Goal: Task Accomplishment & Management: Complete application form

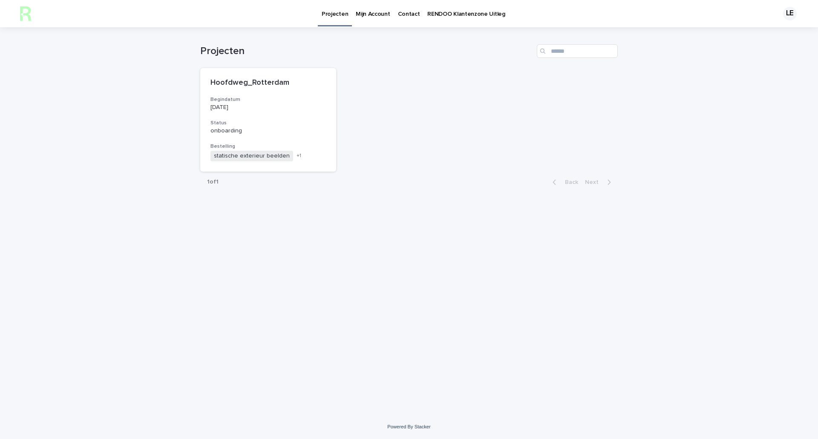
click at [362, 17] on p "Mijn Account" at bounding box center [373, 9] width 34 height 18
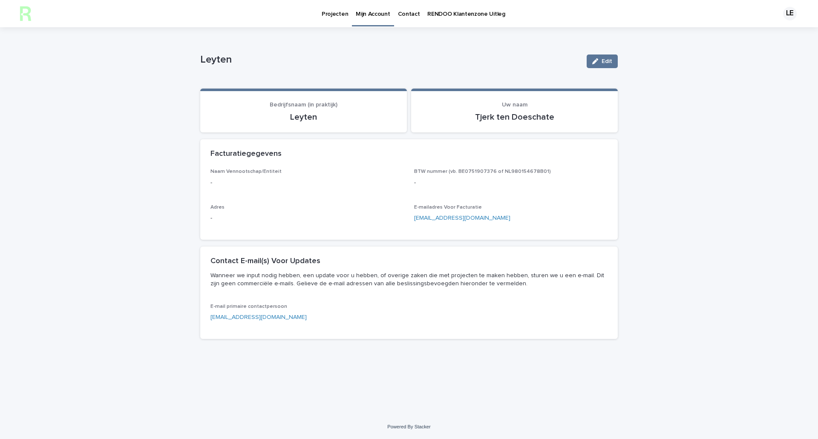
click at [342, 14] on p "Projecten" at bounding box center [335, 9] width 26 height 18
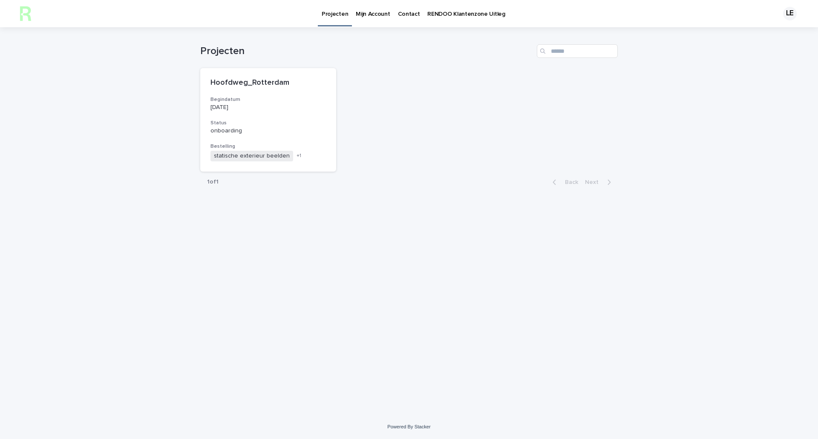
click at [474, 18] on link "RENDOO Klantenzone Uitleg" at bounding box center [465, 13] width 85 height 26
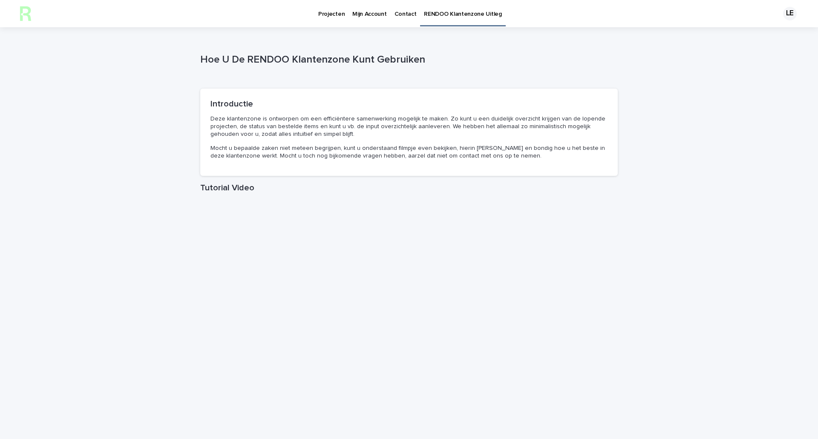
click at [321, 17] on p "Projecten" at bounding box center [331, 9] width 26 height 18
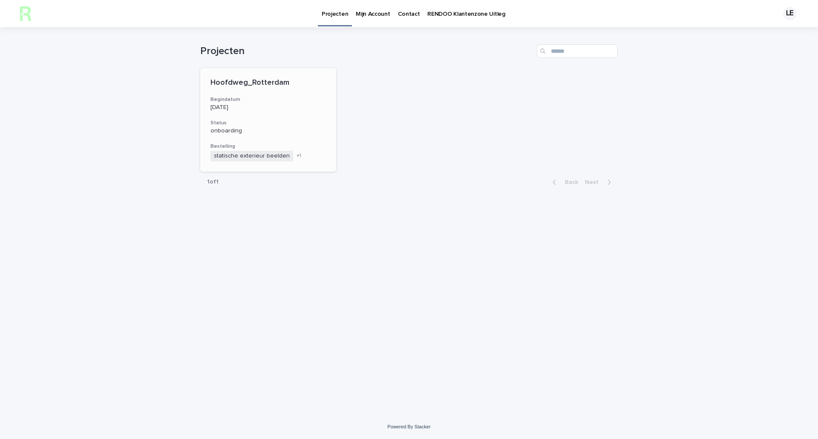
click at [249, 101] on h3 "Begindatum" at bounding box center [267, 99] width 115 height 7
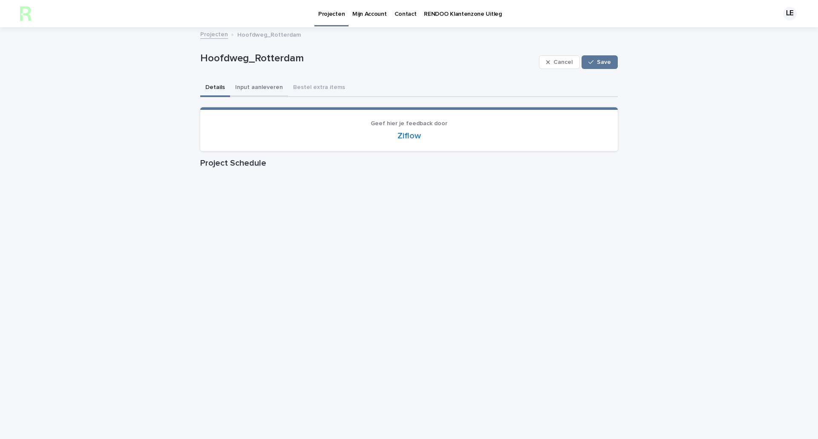
click at [267, 89] on button "Input aanleveren" at bounding box center [259, 88] width 58 height 18
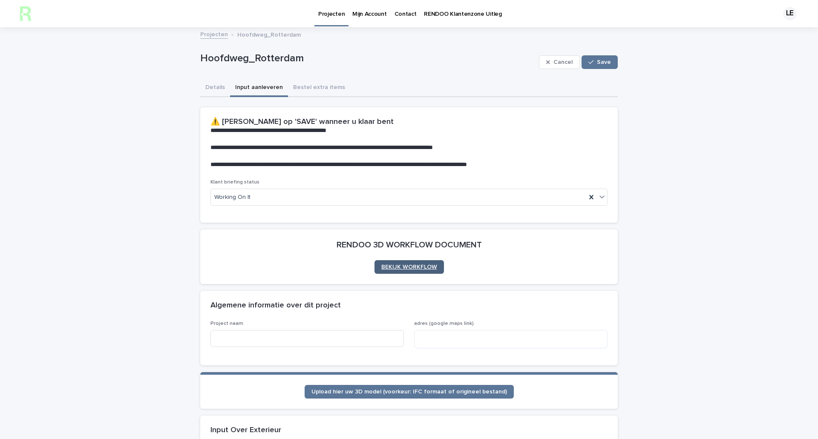
click at [388, 268] on span "BEKIJK WORKFLOW" at bounding box center [409, 267] width 56 height 6
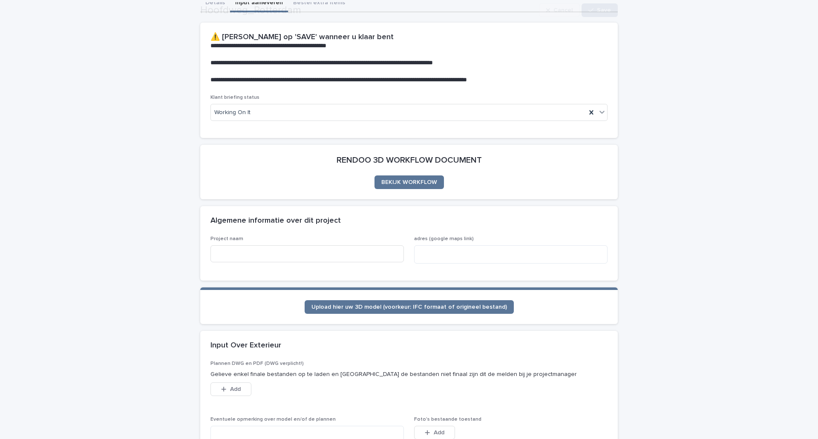
scroll to position [85, 0]
click at [264, 253] on input at bounding box center [306, 253] width 193 height 17
type input "**********"
click at [437, 250] on textarea at bounding box center [510, 254] width 193 height 18
paste textarea "**********"
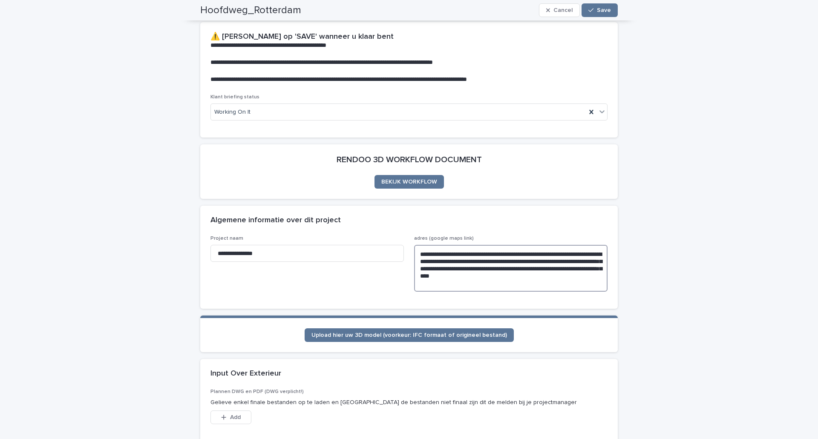
type textarea "**********"
click at [345, 295] on span "**********" at bounding box center [306, 266] width 193 height 63
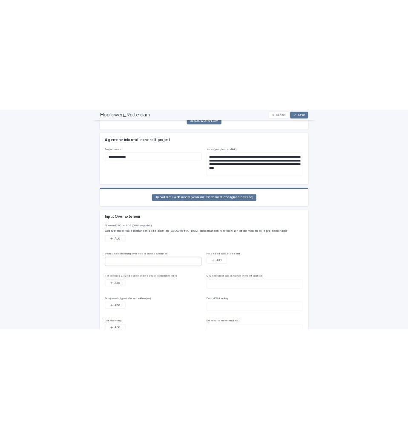
scroll to position [256, 0]
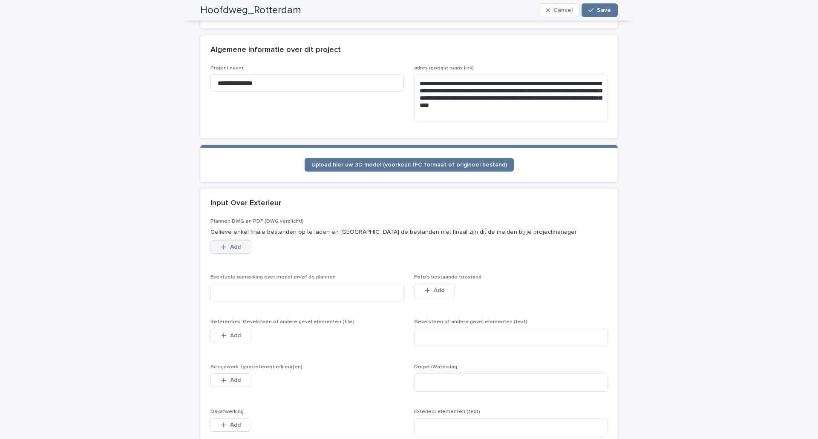
click at [230, 249] on span "Add" at bounding box center [235, 247] width 11 height 6
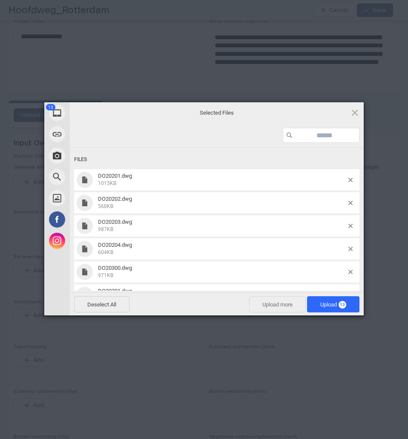
click at [279, 303] on span "Upload more" at bounding box center [277, 304] width 57 height 16
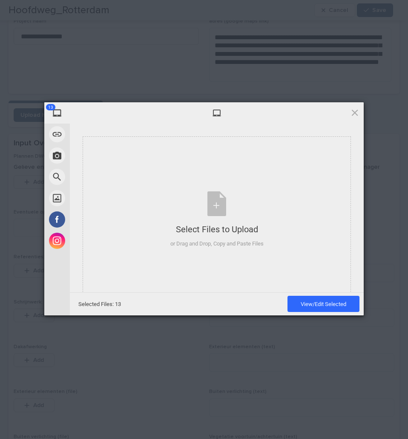
click at [361, 112] on div at bounding box center [217, 112] width 294 height 21
click at [355, 113] on span at bounding box center [354, 112] width 9 height 9
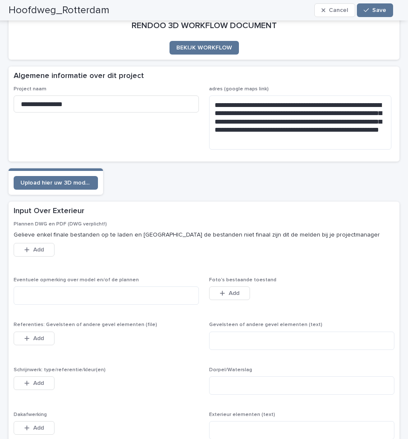
scroll to position [170, 0]
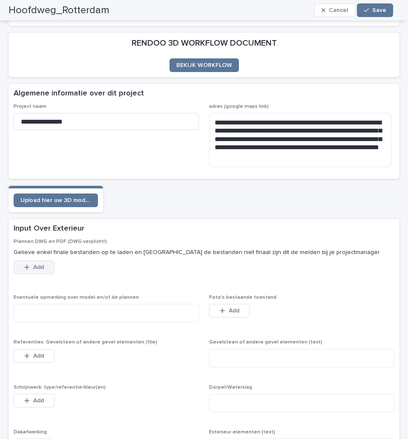
click at [33, 269] on span "Add" at bounding box center [38, 267] width 11 height 6
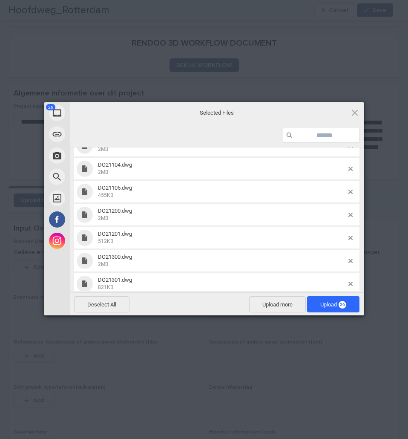
scroll to position [481, 0]
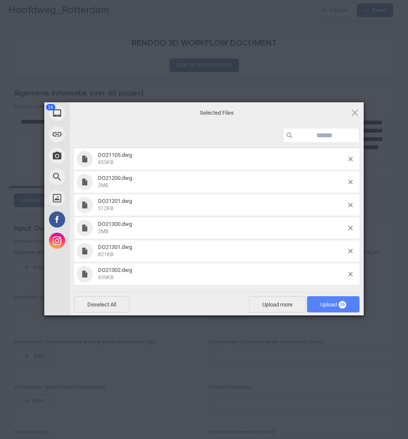
click at [320, 302] on span "Upload 26" at bounding box center [333, 304] width 26 height 6
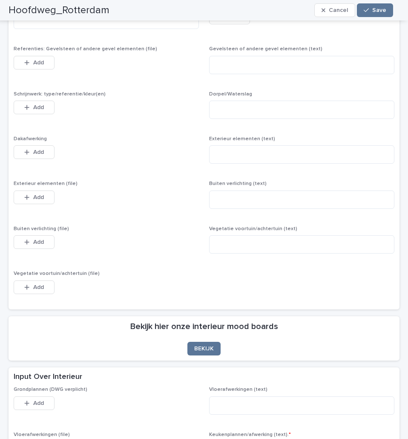
scroll to position [724, 0]
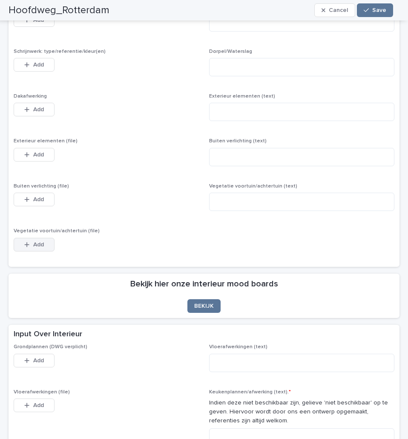
click at [32, 245] on div "button" at bounding box center [28, 244] width 9 height 6
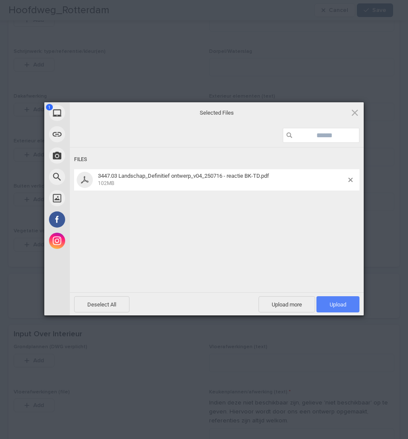
click at [337, 298] on span "Upload 1" at bounding box center [337, 304] width 43 height 16
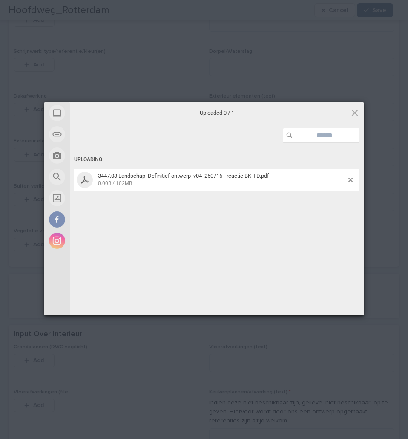
click at [28, 307] on div "My Device Link (URL) Take Photo Web Search Unsplash Facebook Instagram Uploaded…" at bounding box center [204, 219] width 408 height 439
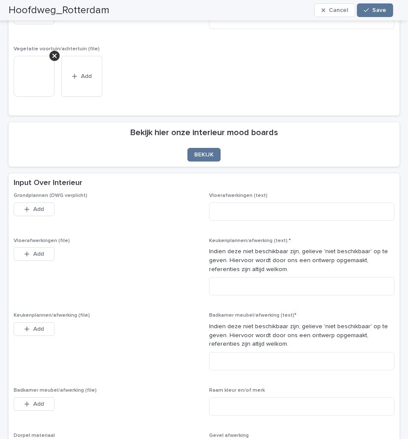
scroll to position [910, 0]
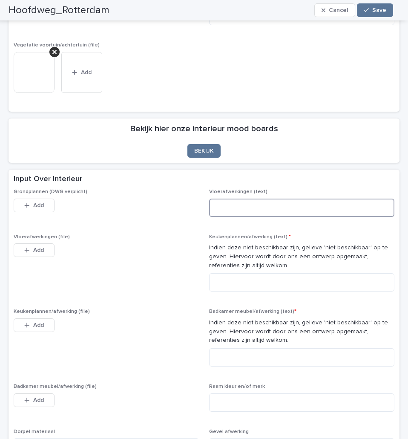
click at [250, 204] on textarea at bounding box center [301, 207] width 185 height 18
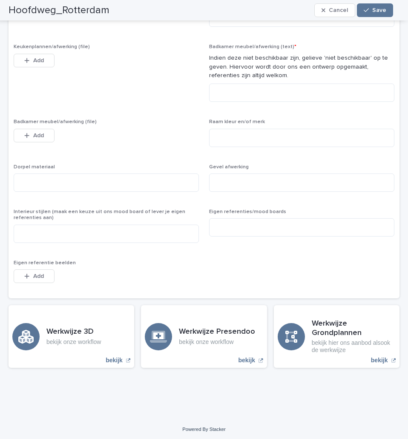
scroll to position [1177, 0]
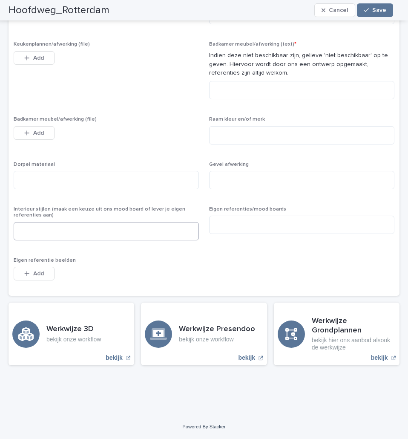
type textarea "**********"
click at [73, 227] on textarea at bounding box center [106, 231] width 185 height 18
type textarea "*"
click at [127, 250] on div "**********" at bounding box center [204, 106] width 381 height 369
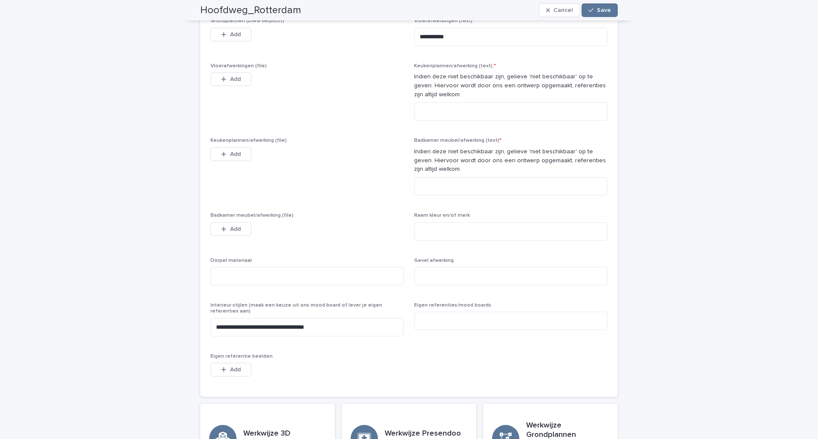
scroll to position [979, 0]
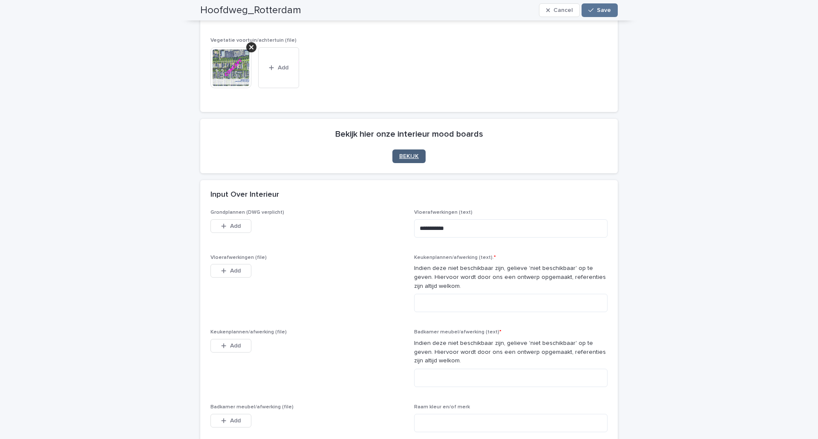
click at [408, 152] on link "BEKIJK" at bounding box center [408, 156] width 33 height 14
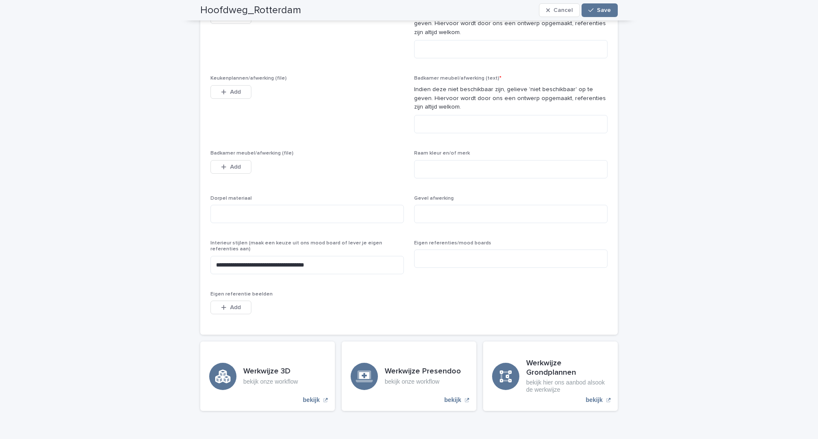
scroll to position [1236, 0]
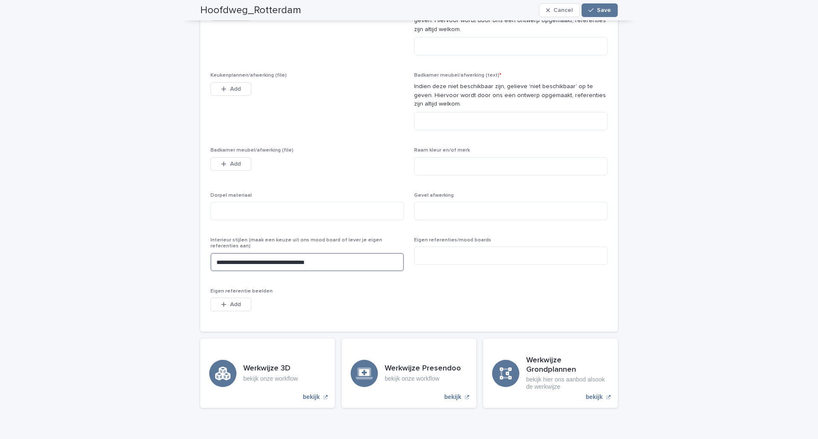
click at [212, 261] on textarea "**********" at bounding box center [306, 262] width 193 height 18
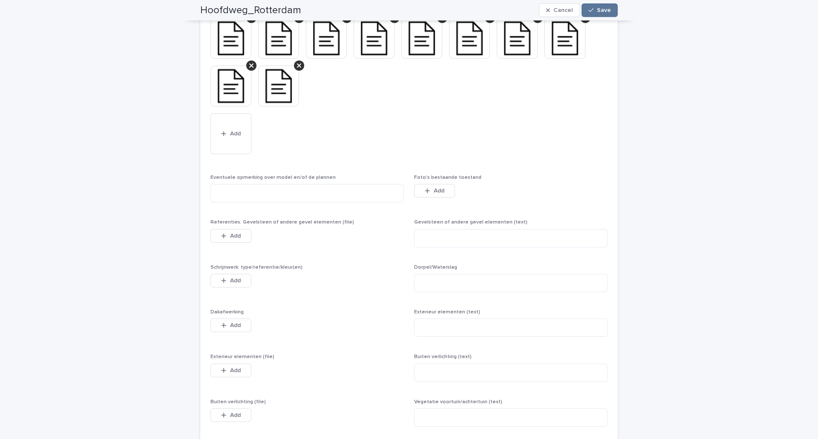
scroll to position [468, 0]
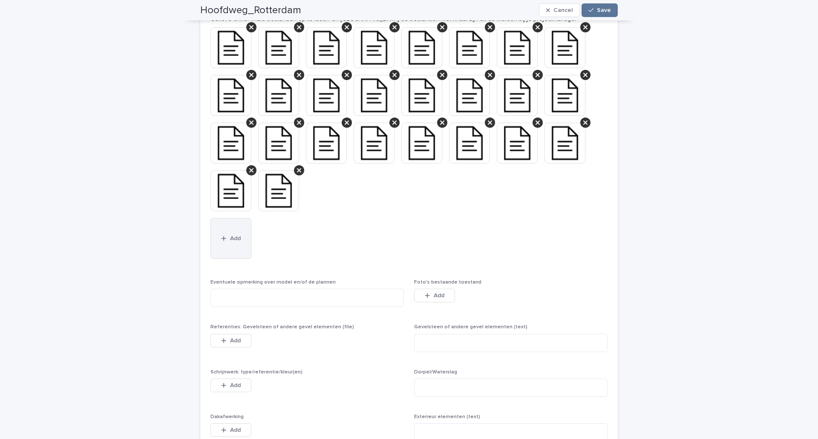
type textarea "**********"
click at [234, 241] on span "Add" at bounding box center [235, 238] width 11 height 6
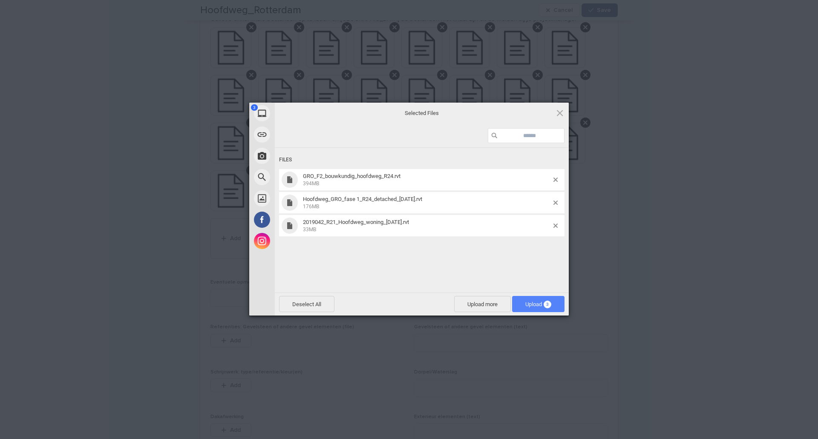
click at [525, 304] on span "Upload 3" at bounding box center [538, 304] width 26 height 6
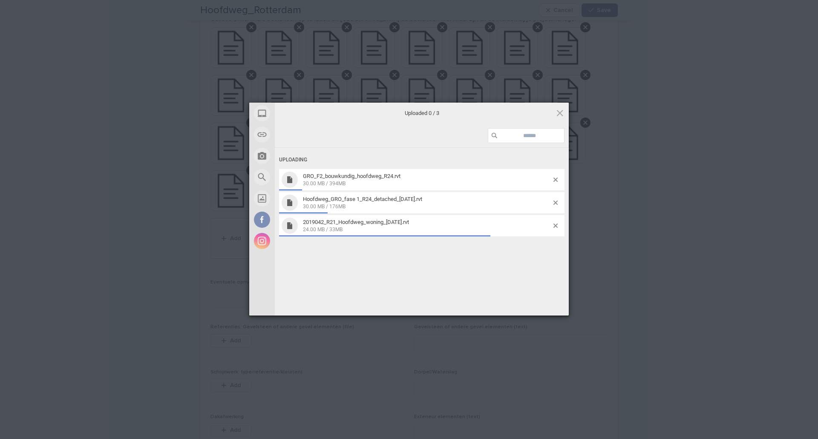
click at [186, 141] on div "My Device Link (URL) Take Photo Web Search Unsplash Facebook Instagram Uploaded…" at bounding box center [409, 219] width 818 height 439
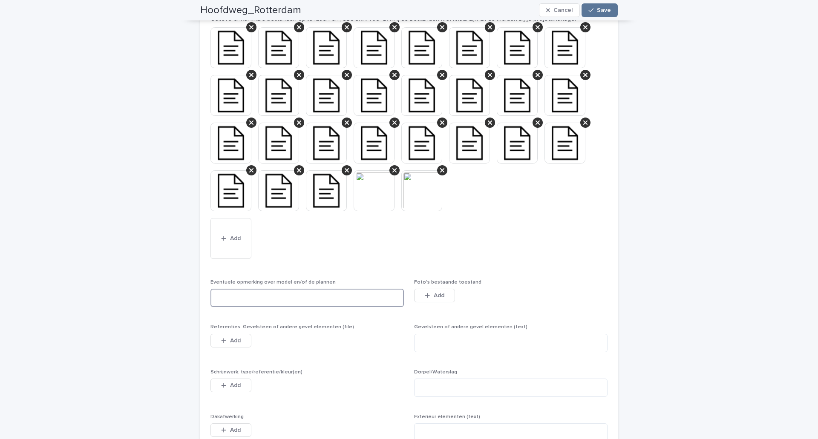
click at [284, 302] on textarea at bounding box center [306, 298] width 193 height 18
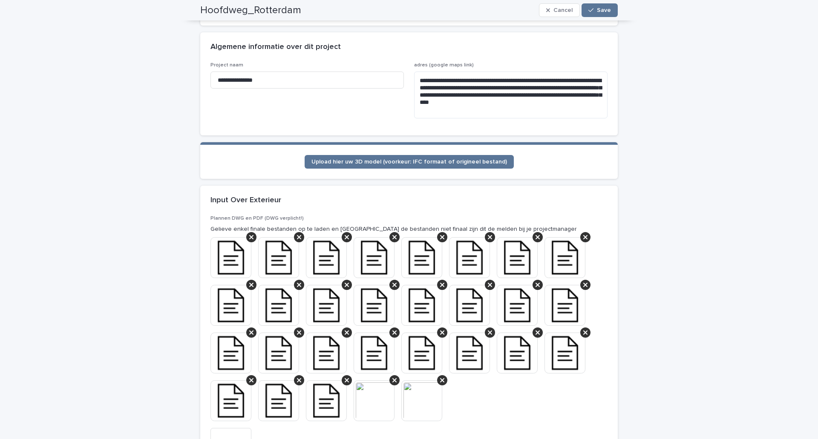
scroll to position [256, 0]
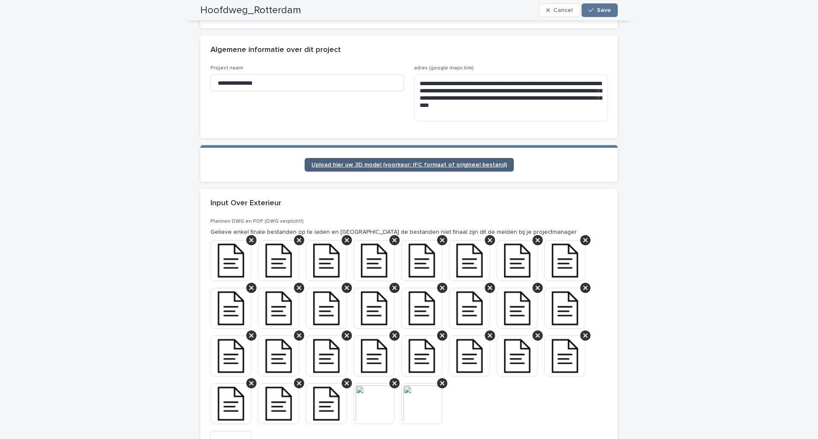
click at [396, 164] on span "Upload hier uw 3D model (voorkeur: IFC formaat of origineel bestand)" at bounding box center [408, 165] width 195 height 6
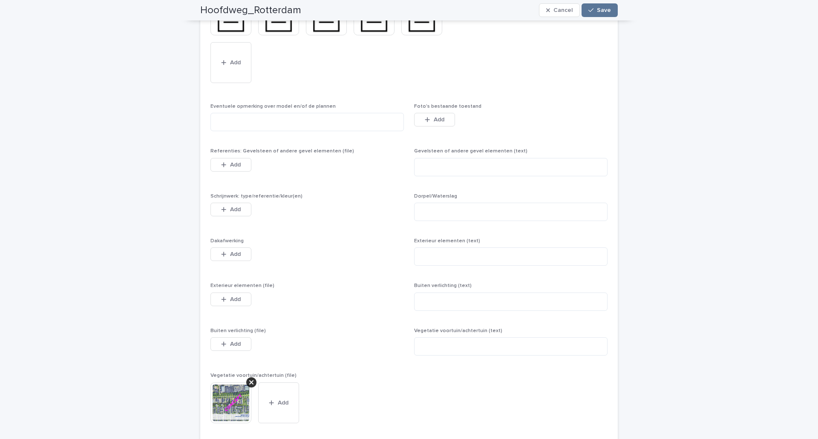
scroll to position [511, 0]
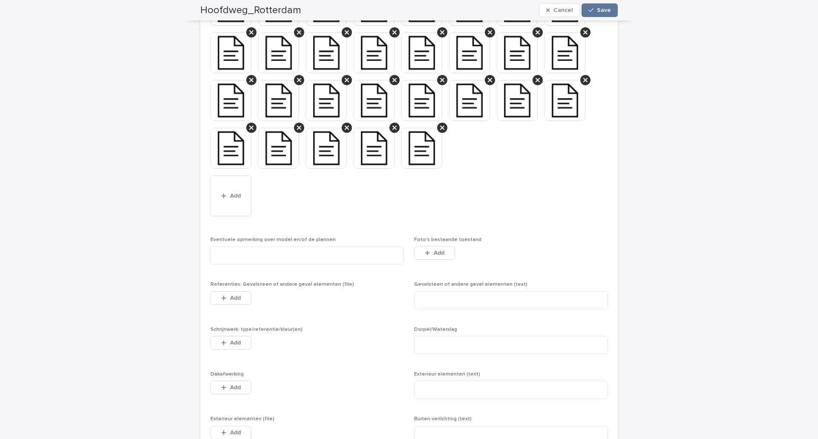
click at [412, 147] on img at bounding box center [421, 148] width 41 height 41
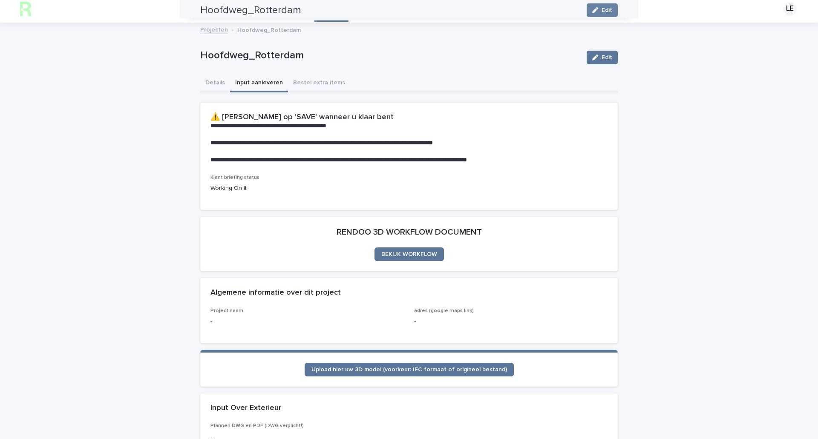
scroll to position [0, 0]
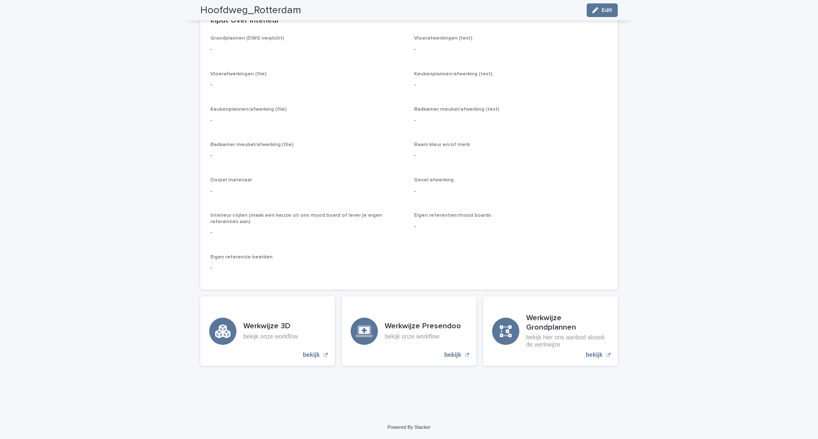
scroll to position [774, 0]
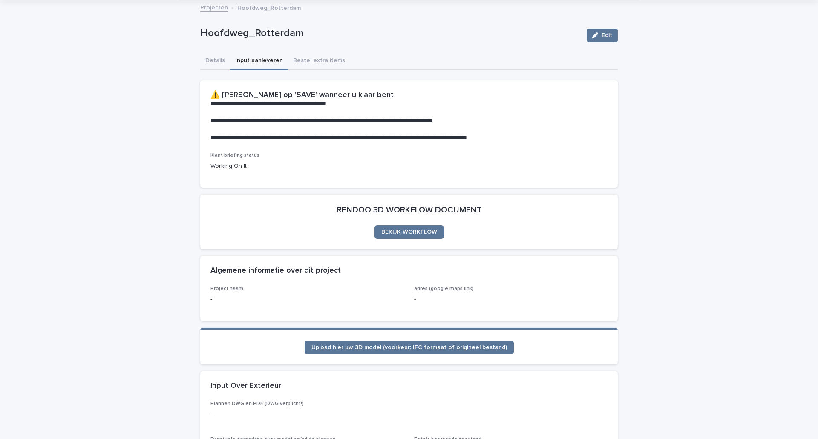
scroll to position [0, 0]
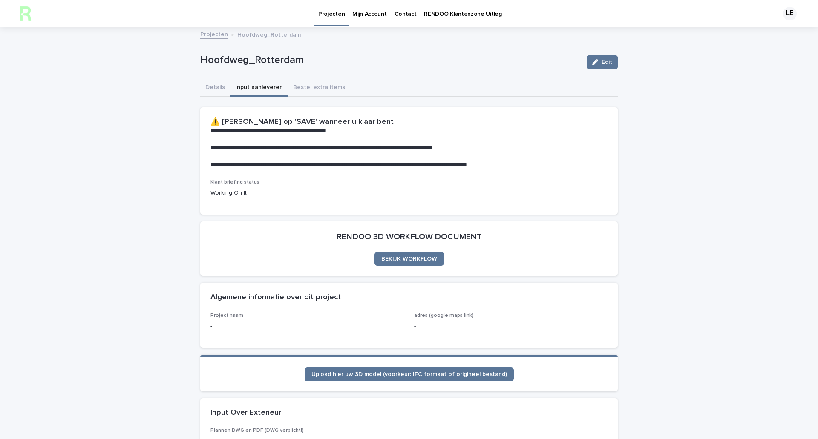
click at [362, 17] on p "Mijn Account" at bounding box center [369, 9] width 34 height 18
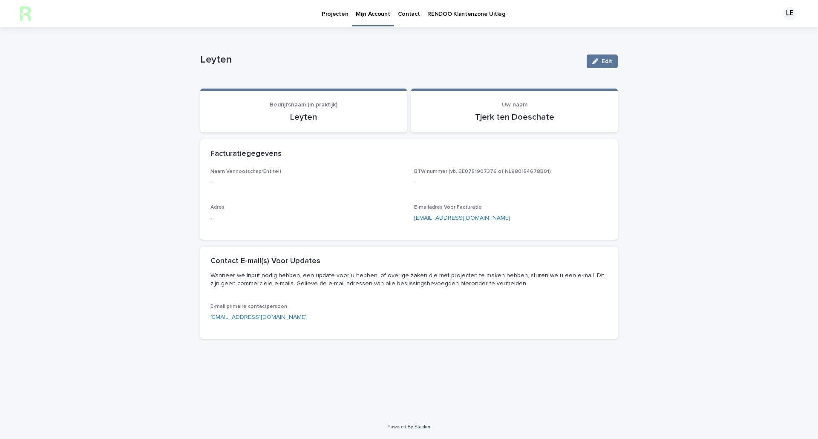
click at [325, 13] on p "Projecten" at bounding box center [335, 9] width 26 height 18
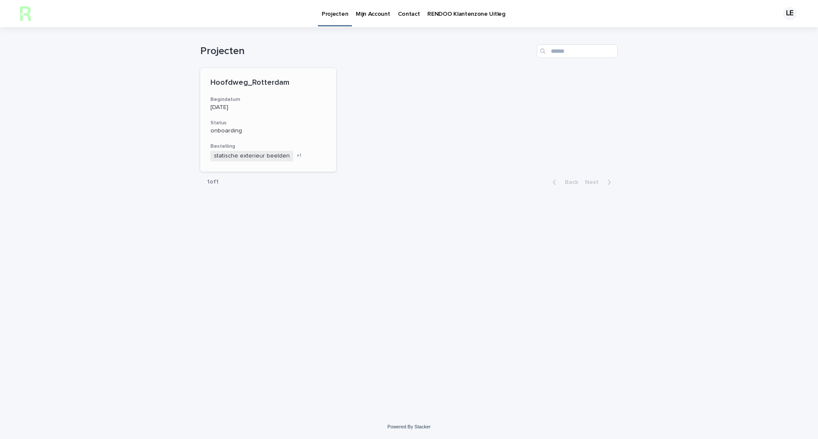
click at [276, 127] on p "onboarding" at bounding box center [267, 130] width 115 height 7
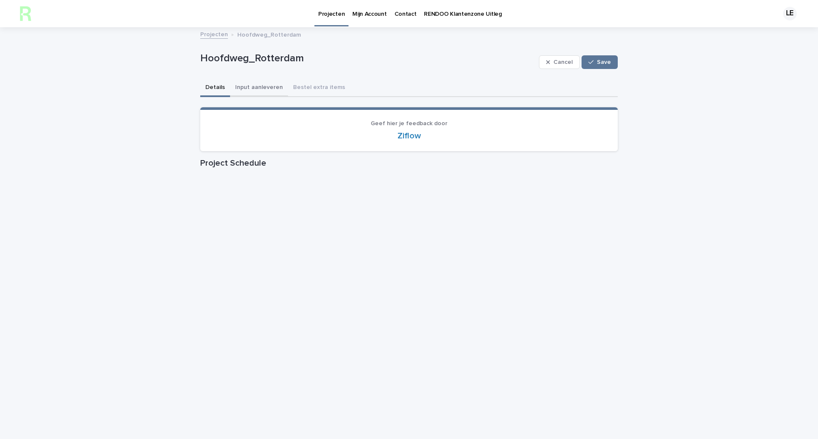
click at [259, 85] on button "Input aanleveren" at bounding box center [259, 88] width 58 height 18
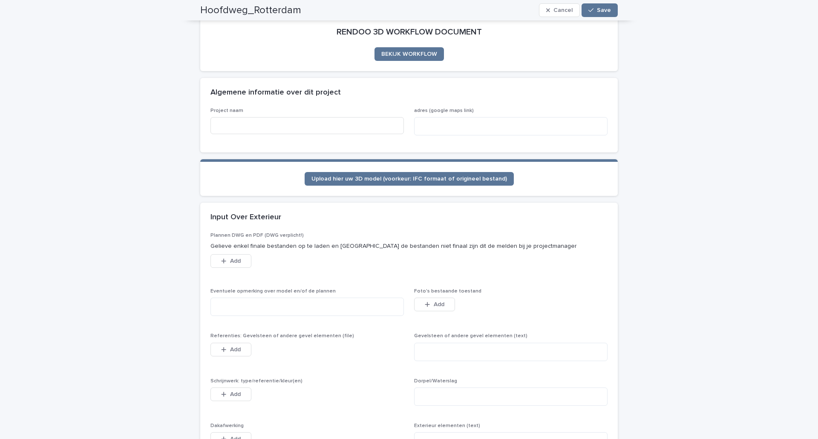
scroll to position [128, 0]
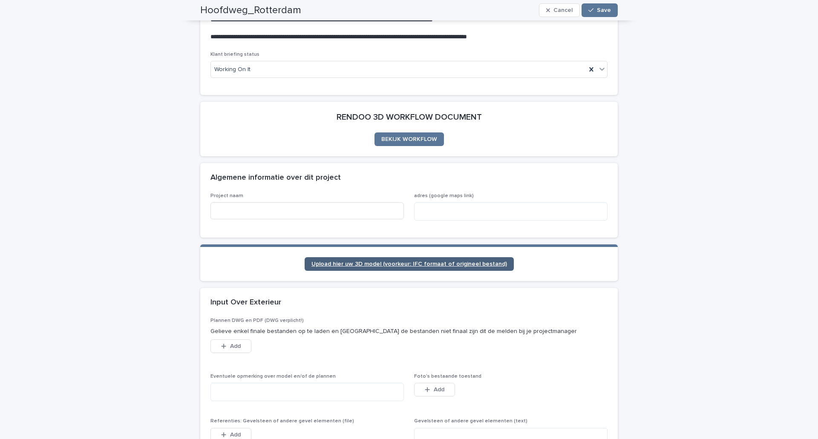
click at [451, 265] on span "Upload hier uw 3D model (voorkeur: IFC formaat of origineel bestand)" at bounding box center [408, 264] width 195 height 6
click at [301, 205] on input at bounding box center [306, 210] width 193 height 17
type input "**********"
click at [432, 209] on textarea at bounding box center [510, 211] width 193 height 18
paste textarea "**********"
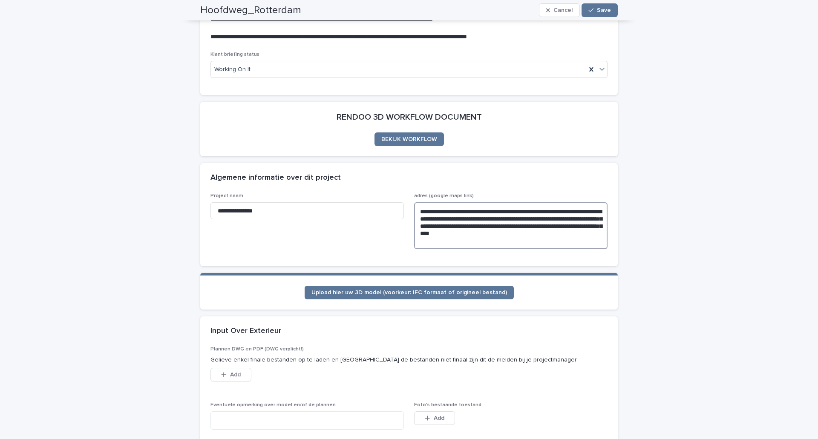
type textarea "**********"
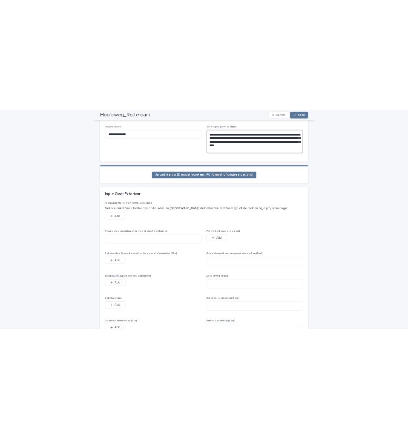
scroll to position [298, 0]
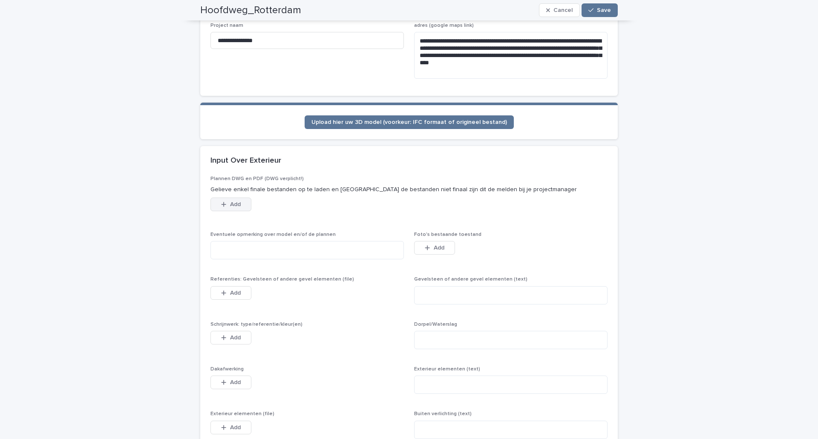
click at [232, 207] on button "Add" at bounding box center [230, 205] width 41 height 14
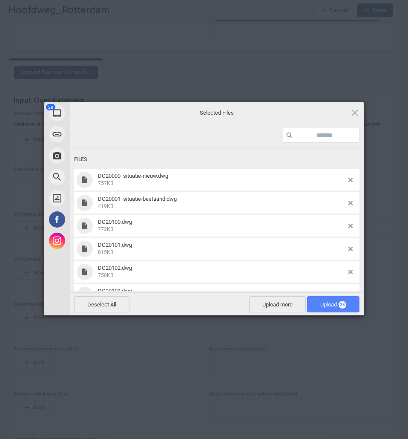
click at [328, 304] on span "Upload 28" at bounding box center [333, 304] width 26 height 6
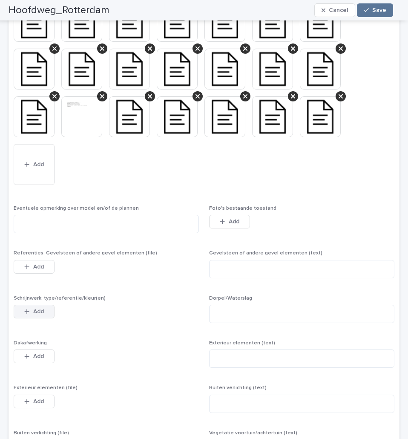
scroll to position [535, 0]
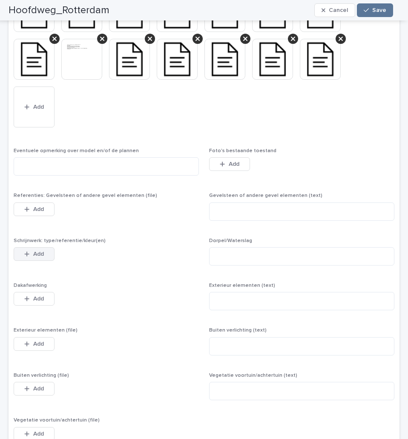
click at [38, 254] on span "Add" at bounding box center [38, 254] width 11 height 6
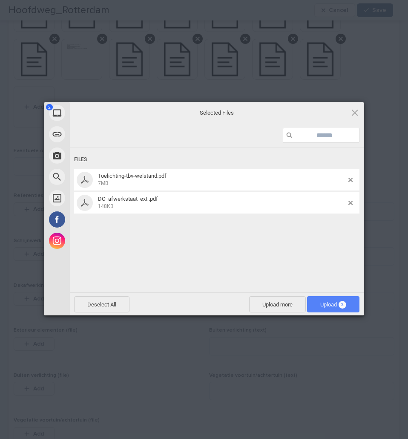
click at [307, 308] on span "Upload 2" at bounding box center [333, 304] width 52 height 16
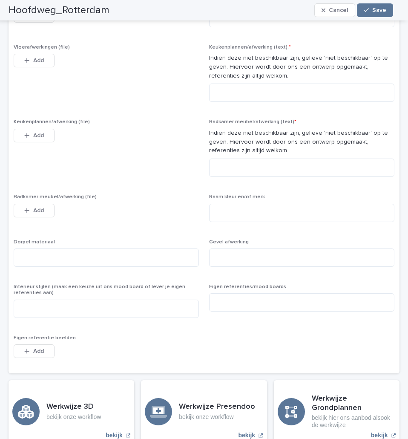
scroll to position [1103, 0]
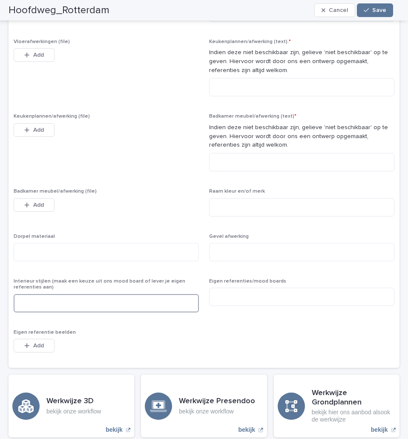
click at [65, 296] on textarea at bounding box center [106, 303] width 185 height 18
type textarea "*"
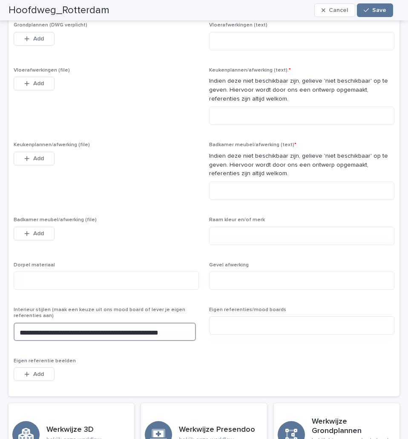
scroll to position [962, 0]
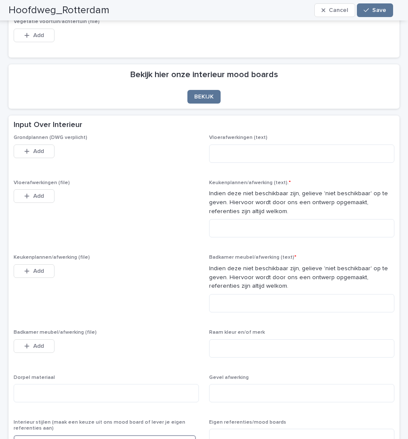
type textarea "**********"
click at [46, 198] on button "Add" at bounding box center [34, 196] width 41 height 14
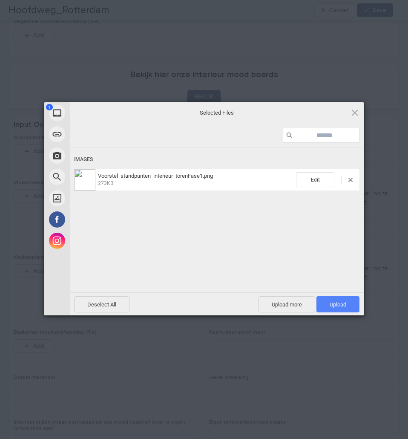
click at [330, 307] on span "Upload 1" at bounding box center [338, 304] width 17 height 6
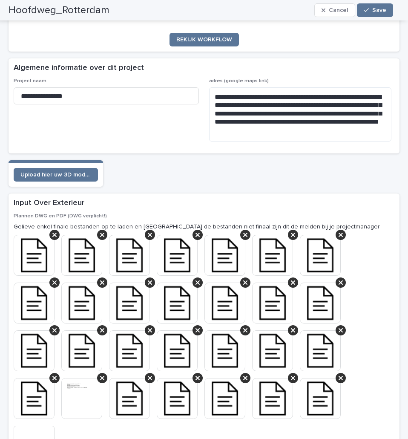
scroll to position [0, 0]
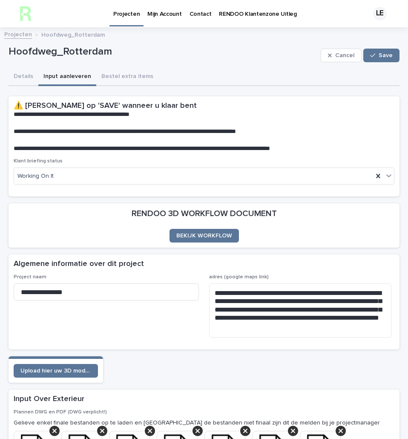
drag, startPoint x: 370, startPoint y: 58, endPoint x: 317, endPoint y: 80, distance: 57.7
click at [370, 58] on div "button" at bounding box center [374, 55] width 9 height 6
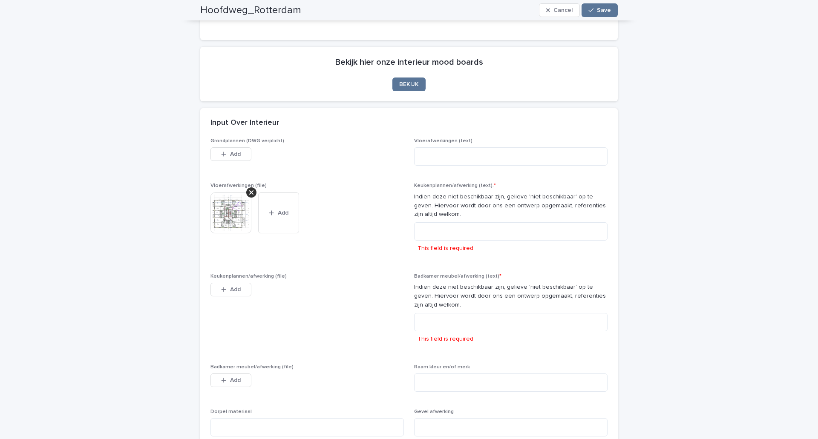
scroll to position [1100, 0]
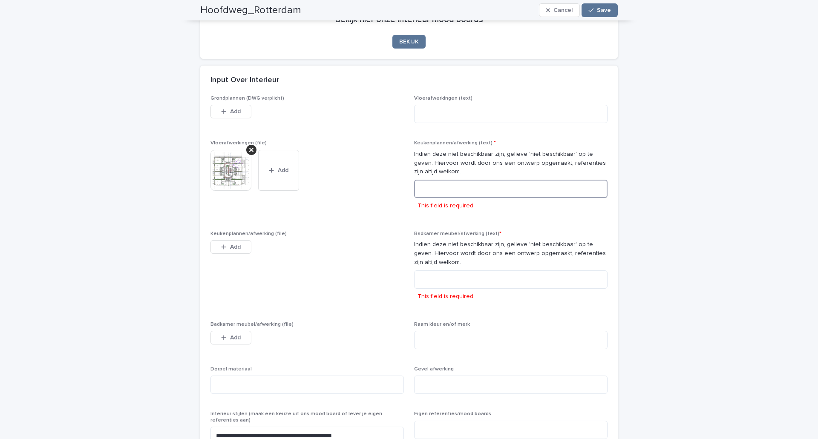
click at [448, 184] on textarea at bounding box center [510, 189] width 193 height 18
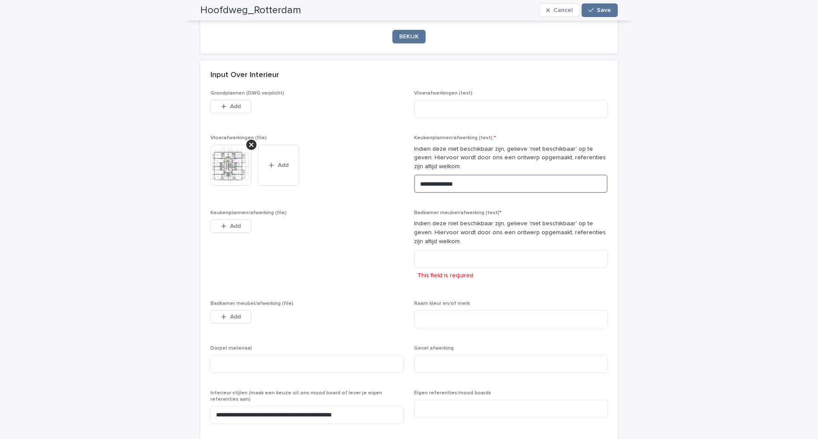
type textarea "**********"
drag, startPoint x: 480, startPoint y: 183, endPoint x: 387, endPoint y: 181, distance: 93.7
click at [387, 181] on div "**********" at bounding box center [408, 280] width 397 height 385
drag, startPoint x: 476, startPoint y: 183, endPoint x: 375, endPoint y: 177, distance: 101.5
click at [375, 177] on div "**********" at bounding box center [408, 280] width 397 height 385
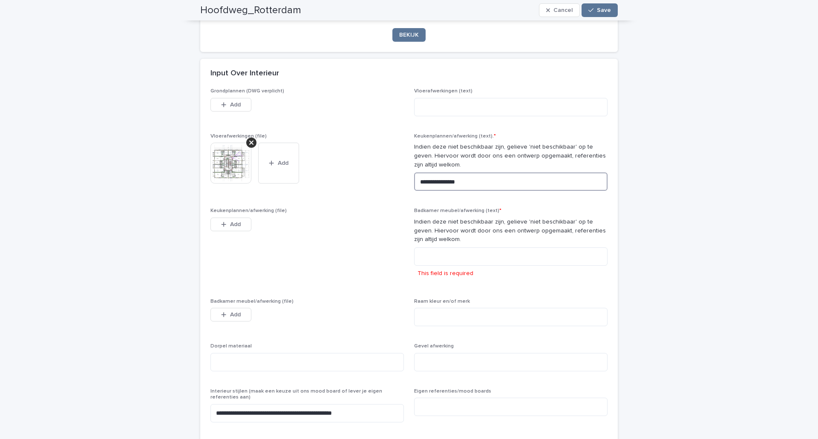
type textarea "**********"
click at [442, 267] on div "This field is required" at bounding box center [510, 264] width 193 height 34
click at [440, 255] on textarea at bounding box center [510, 256] width 193 height 18
paste textarea "**********"
type textarea "**********"
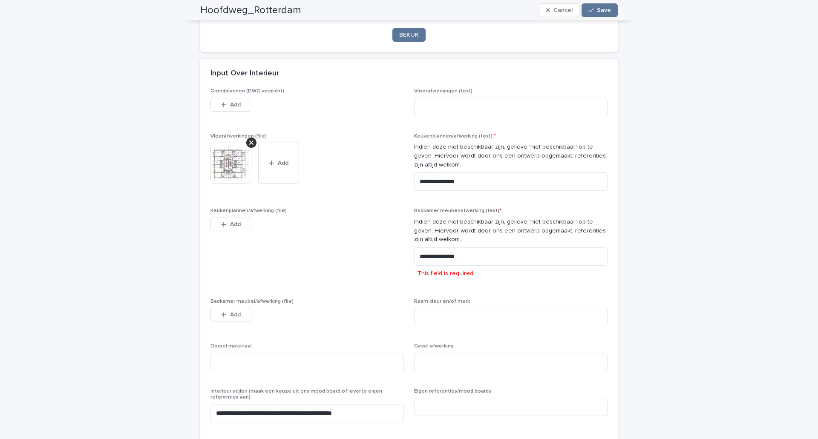
click at [348, 253] on span "Keukenplannen/afwerking (file) This file cannot be opened Download File Add" at bounding box center [306, 248] width 193 height 80
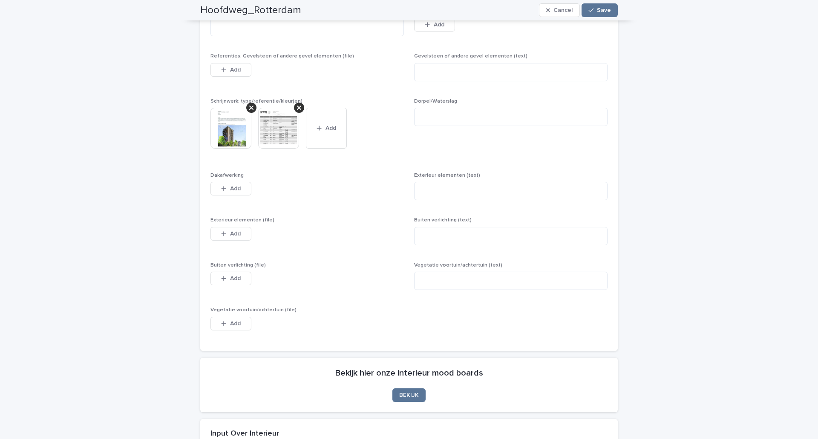
scroll to position [639, 0]
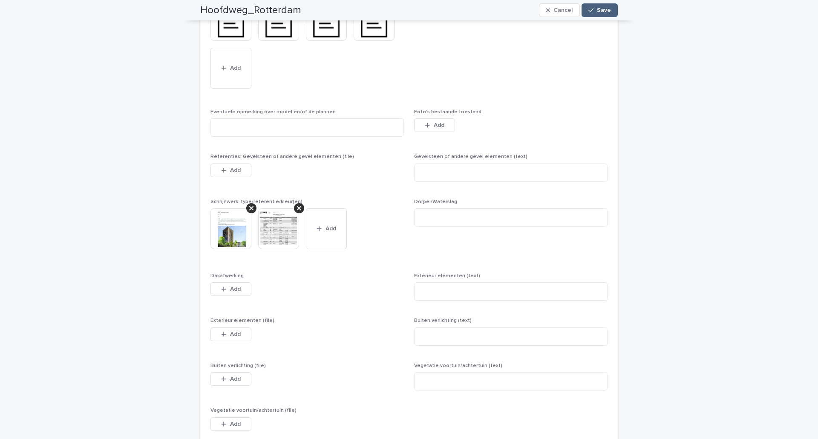
drag, startPoint x: 608, startPoint y: 10, endPoint x: 603, endPoint y: 15, distance: 6.9
click at [608, 10] on button "Save" at bounding box center [599, 10] width 36 height 14
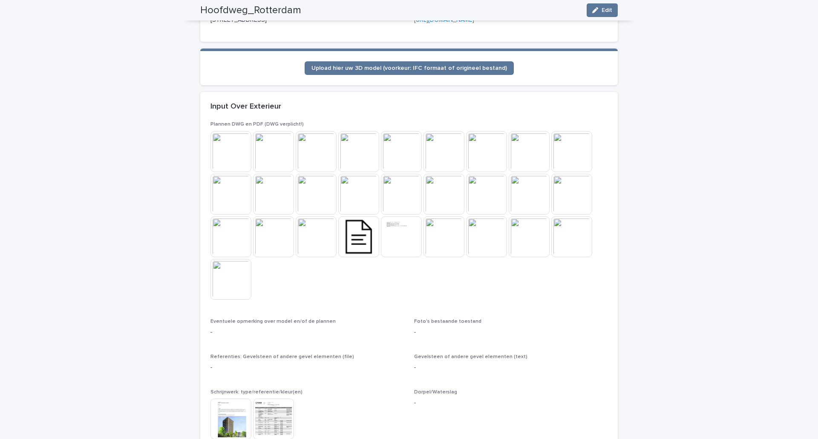
scroll to position [0, 0]
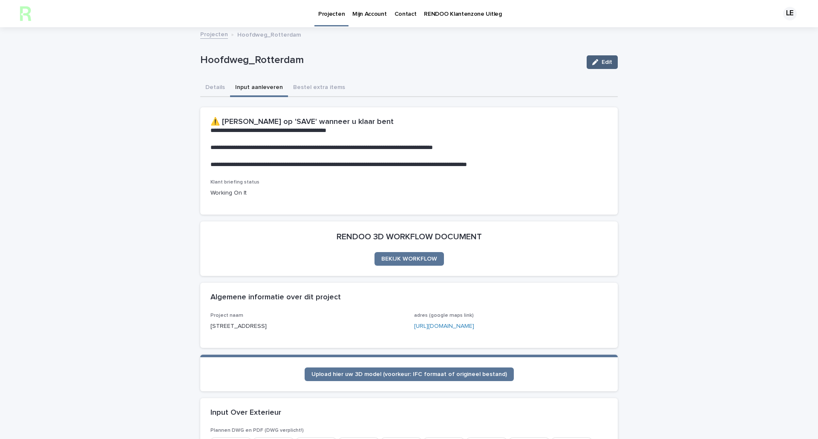
click at [601, 65] on span "Edit" at bounding box center [606, 62] width 11 height 6
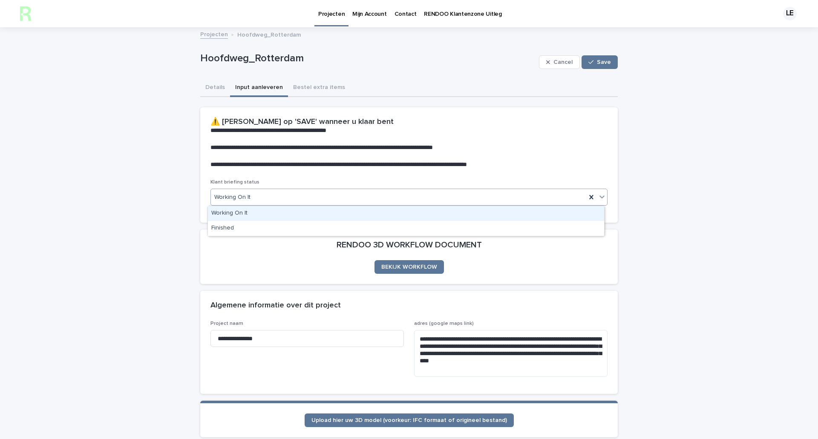
click at [301, 194] on div "Working On It" at bounding box center [398, 197] width 375 height 14
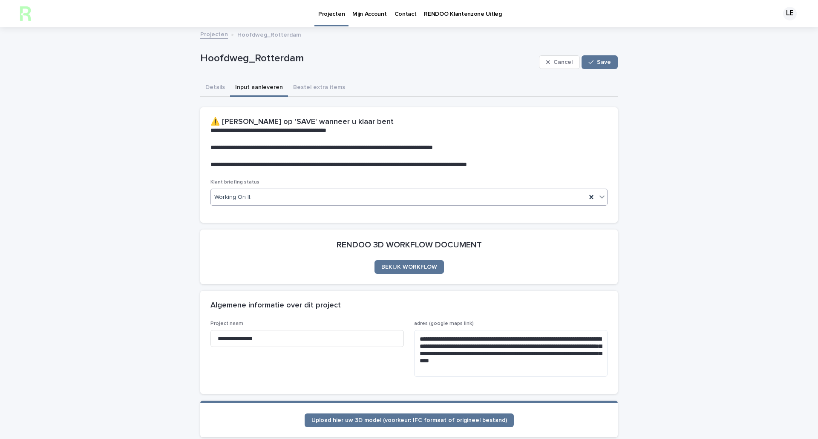
click at [594, 57] on button "Save" at bounding box center [599, 62] width 36 height 14
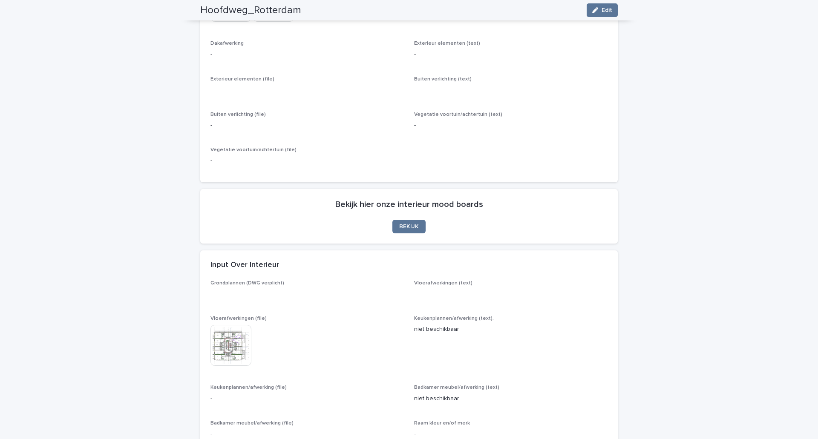
scroll to position [809, 0]
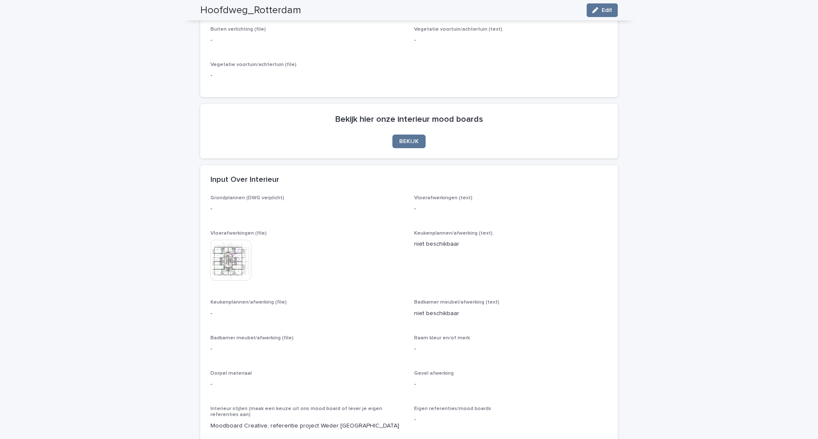
click at [424, 249] on p "niet beschikbaar" at bounding box center [510, 244] width 193 height 9
click at [603, 9] on span "Edit" at bounding box center [606, 10] width 11 height 6
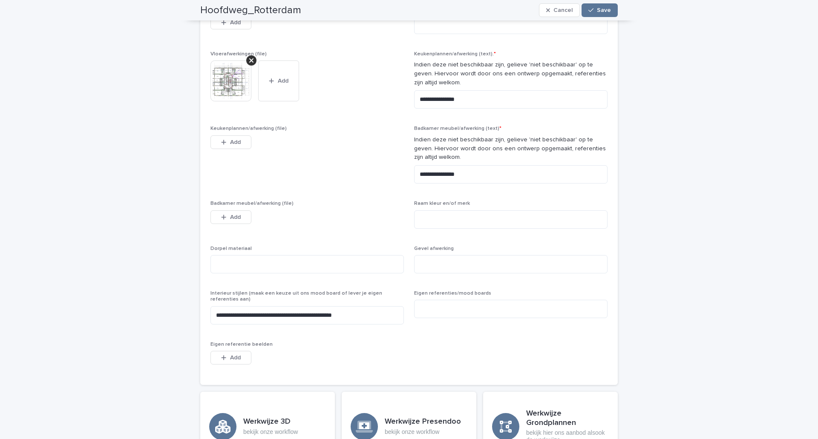
scroll to position [1192, 0]
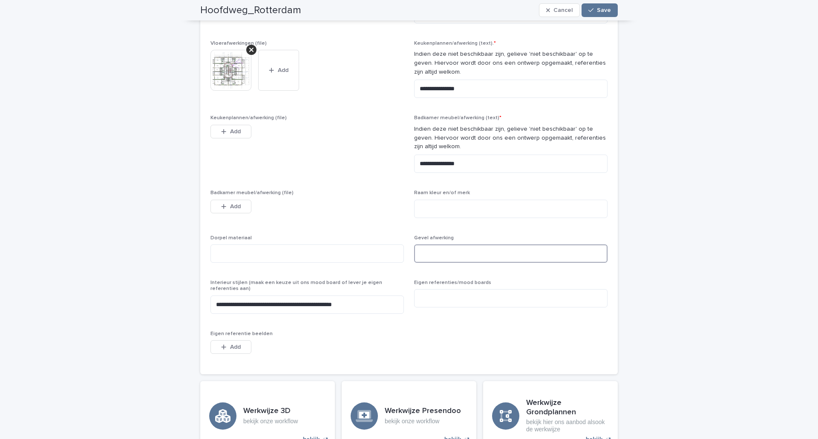
click at [452, 254] on textarea at bounding box center [510, 253] width 193 height 18
type textarea "*"
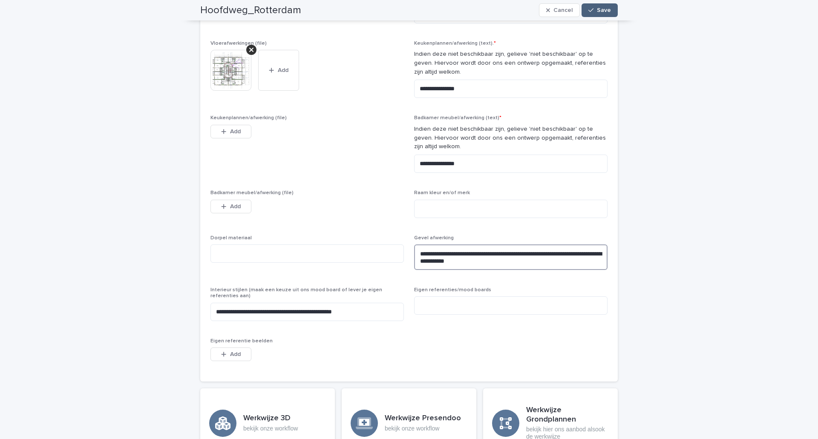
type textarea "**********"
click at [605, 11] on span "Save" at bounding box center [604, 10] width 14 height 6
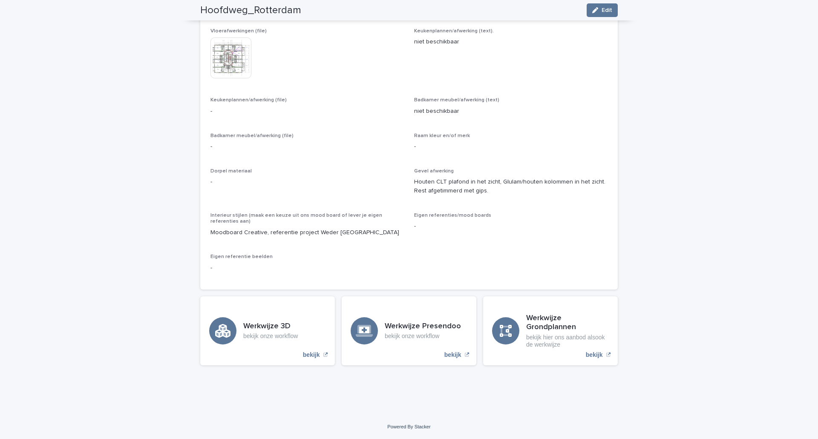
scroll to position [1047, 0]
